Goal: Find specific page/section: Find specific page/section

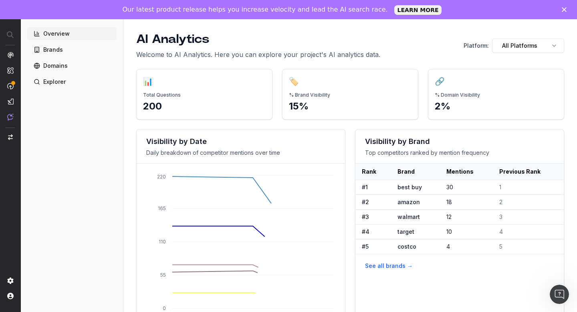
click at [65, 83] on link "Explorer" at bounding box center [71, 81] width 89 height 13
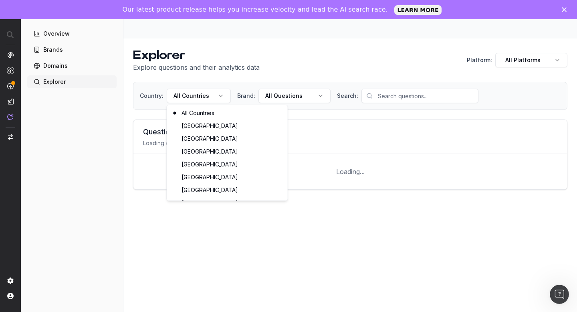
click at [218, 79] on html "AI Analytics Overview Brands Domains Explorer Explorer Explore questions and th…" at bounding box center [288, 165] width 577 height 331
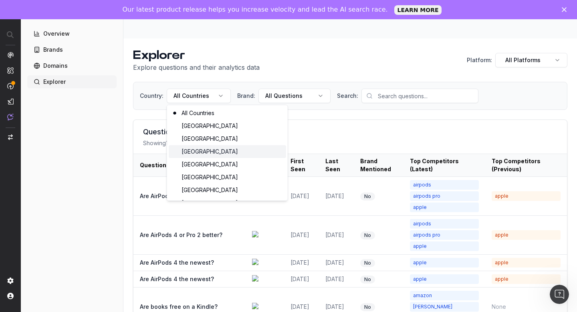
click at [233, 151] on div "Canada" at bounding box center [227, 151] width 117 height 13
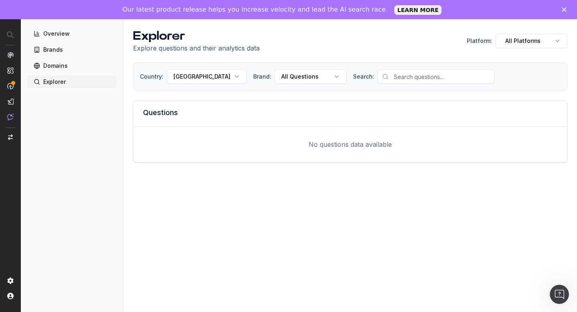
click at [188, 77] on html "AI Analytics Overview Brands Domains Explorer Explorer Explore questions and th…" at bounding box center [288, 165] width 577 height 331
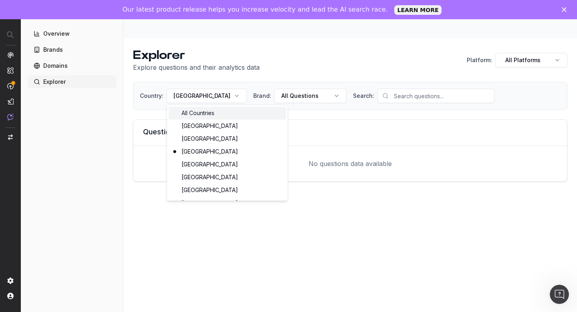
click at [192, 113] on div "All Countries" at bounding box center [227, 113] width 117 height 13
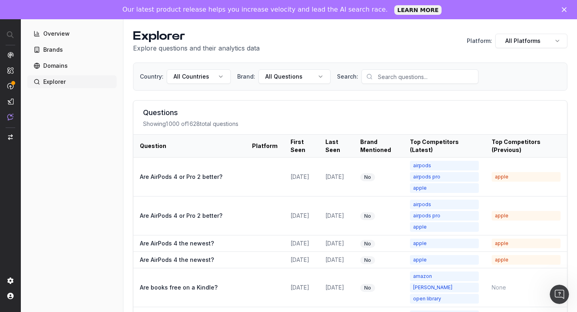
scroll to position [30, 0]
